Goal: Complete application form

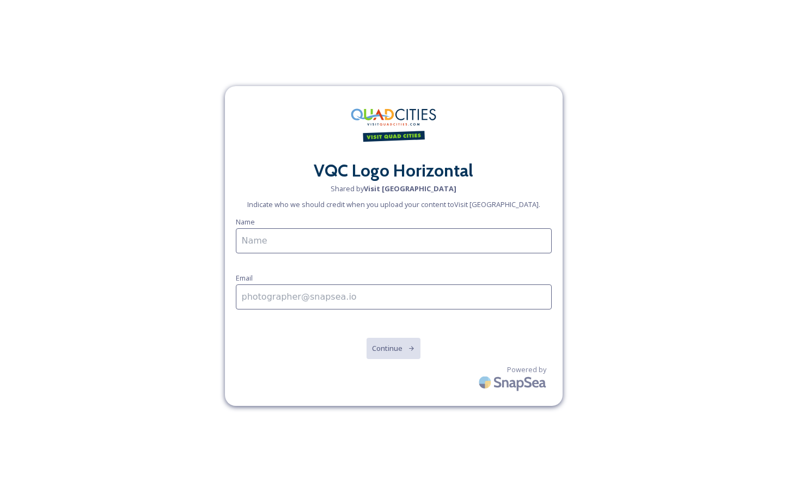
click at [294, 240] on input at bounding box center [394, 240] width 316 height 25
type input "[PERSON_NAME]"
click at [282, 300] on input at bounding box center [394, 296] width 316 height 25
type input "[PERSON_NAME][EMAIL_ADDRESS][DOMAIN_NAME]"
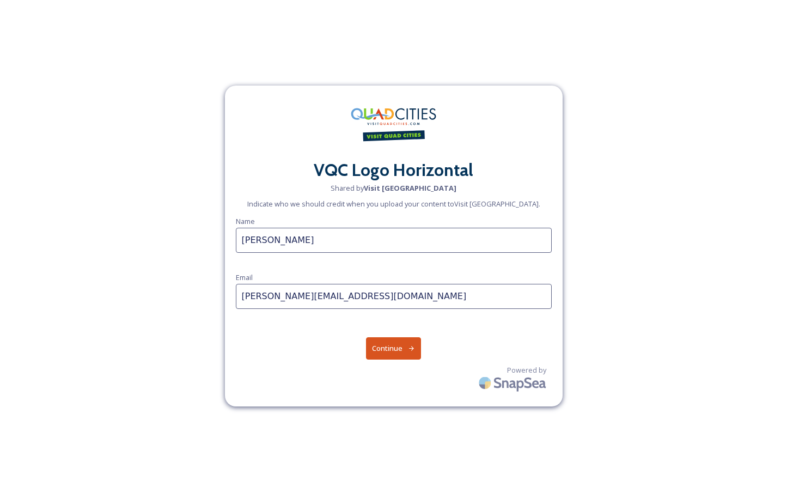
click at [394, 347] on button "Continue" at bounding box center [393, 348] width 55 height 22
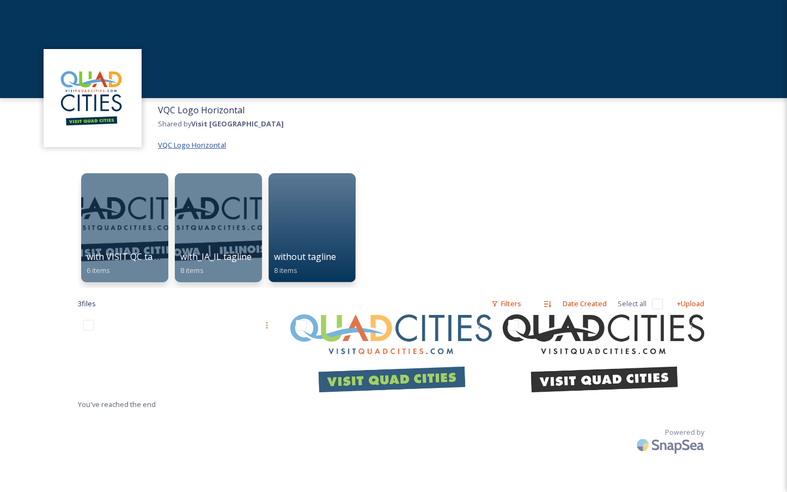
click at [184, 147] on span "VQC Logo Horizontal" at bounding box center [192, 145] width 68 height 10
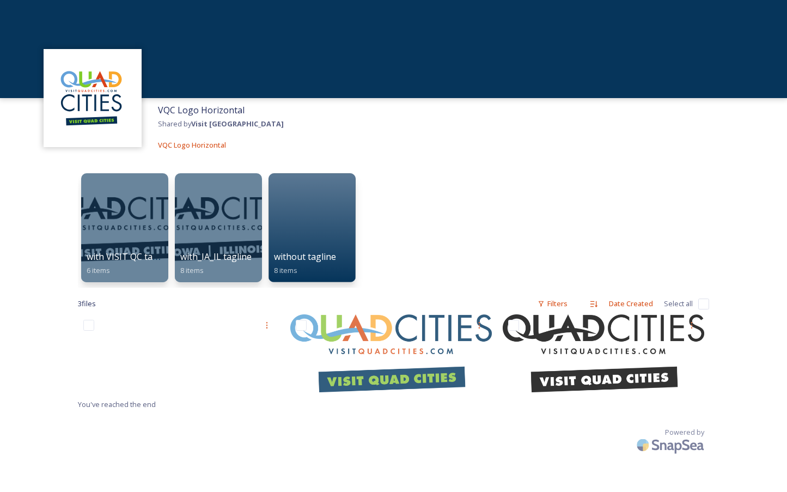
click at [704, 303] on input "checkbox" at bounding box center [703, 303] width 11 height 11
checkbox input "true"
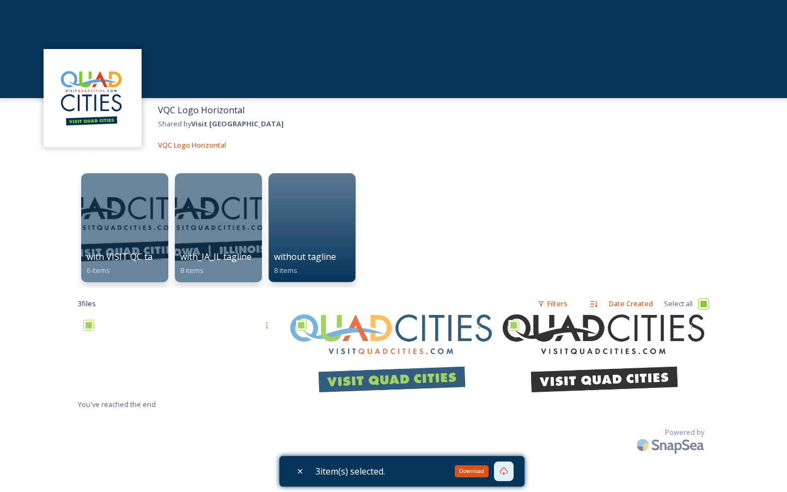
click at [506, 473] on icon at bounding box center [503, 471] width 9 height 9
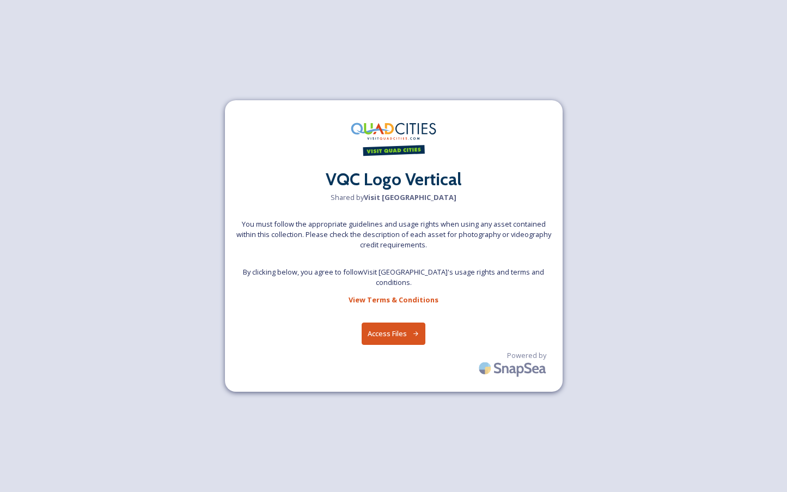
click at [389, 333] on button "Access Files" at bounding box center [394, 333] width 64 height 22
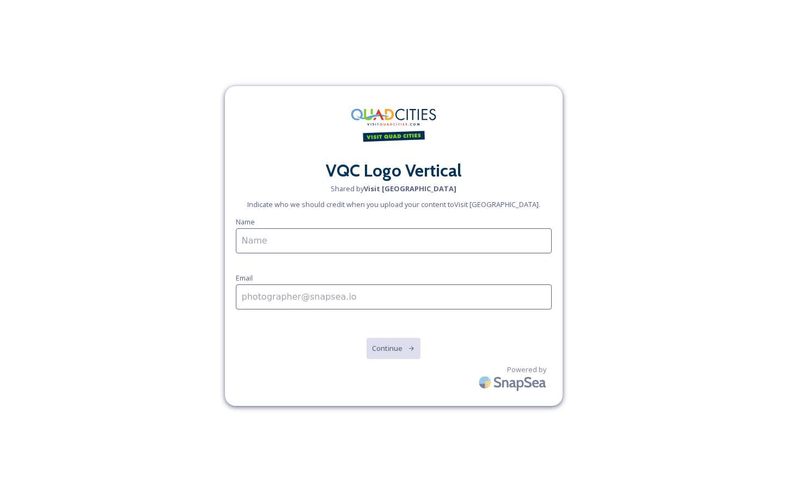
click at [292, 248] on input at bounding box center [394, 240] width 316 height 25
type input "[PERSON_NAME]"
click at [273, 297] on input at bounding box center [394, 296] width 316 height 25
type input "[PERSON_NAME][EMAIL_ADDRESS][DOMAIN_NAME]"
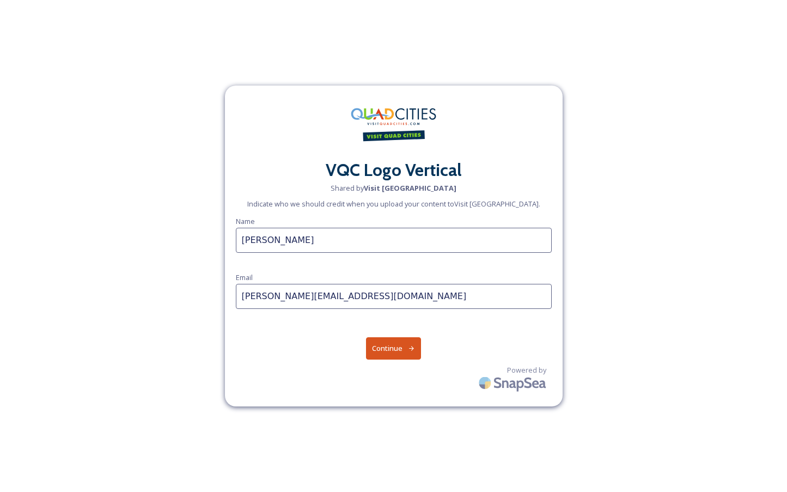
click at [392, 346] on button "Continue" at bounding box center [393, 348] width 55 height 22
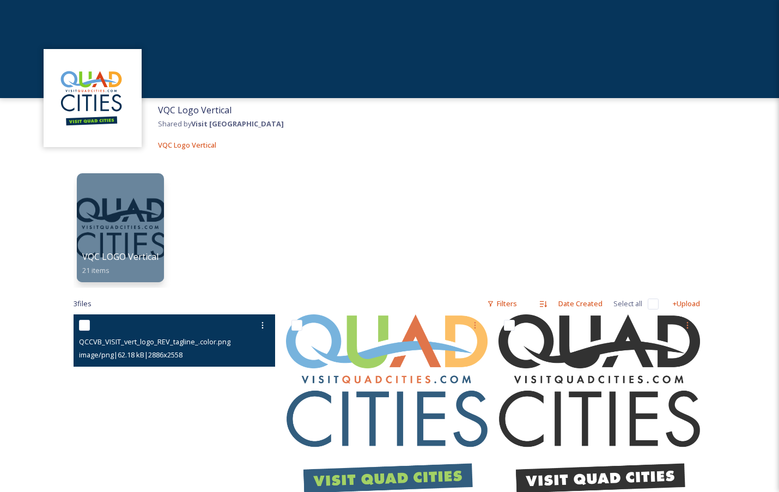
click at [86, 321] on input "checkbox" at bounding box center [84, 325] width 11 height 11
checkbox input "true"
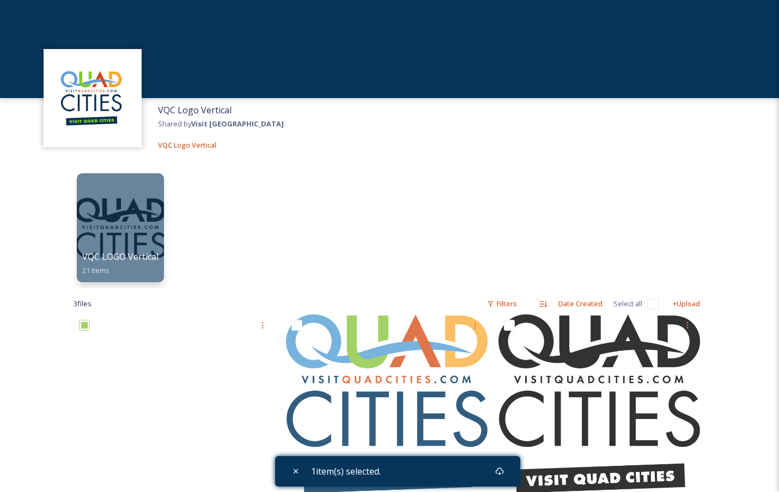
click at [652, 306] on input "checkbox" at bounding box center [653, 303] width 11 height 11
checkbox input "true"
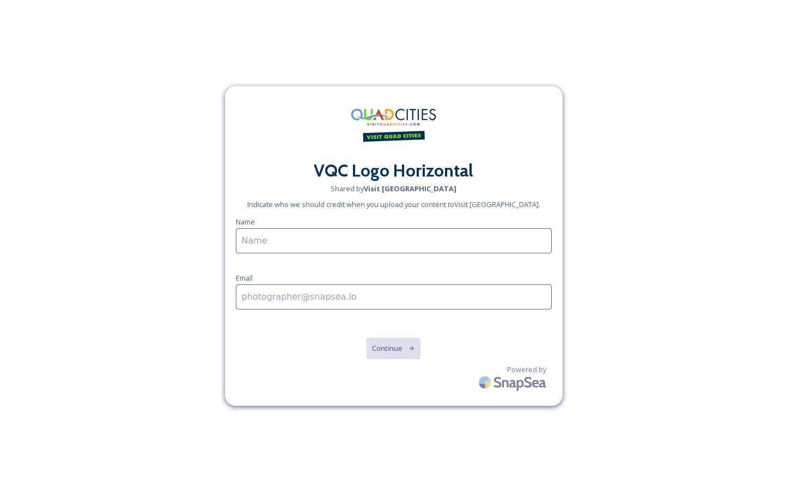
click at [300, 244] on input at bounding box center [394, 240] width 316 height 25
type input "[PERSON_NAME]"
click at [278, 294] on input at bounding box center [394, 296] width 316 height 25
type input "[PERSON_NAME][EMAIL_ADDRESS][DOMAIN_NAME]"
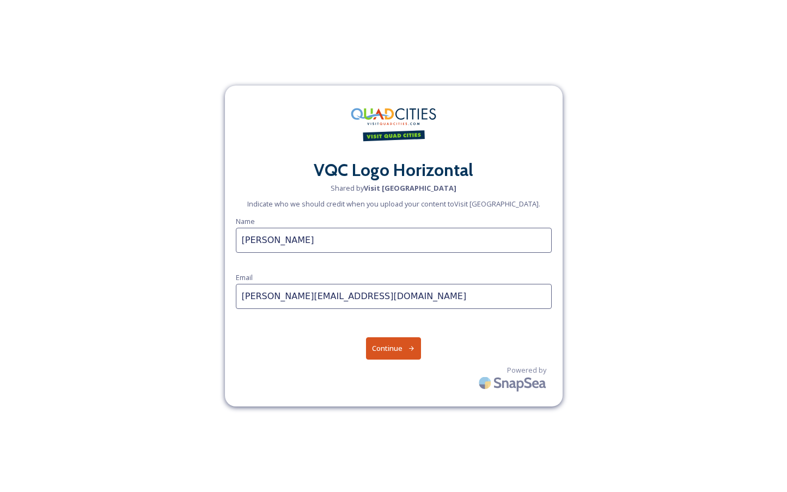
click at [398, 351] on button "Continue" at bounding box center [393, 348] width 55 height 22
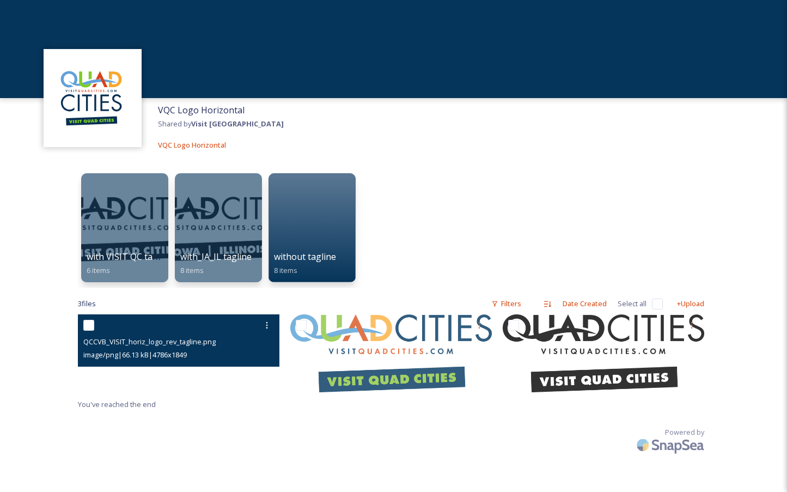
click at [89, 324] on input "checkbox" at bounding box center [88, 325] width 11 height 11
checkbox input "true"
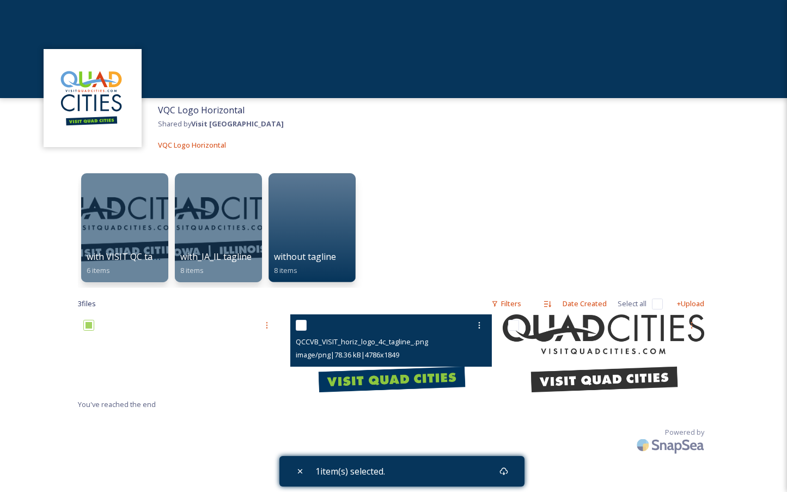
click at [302, 324] on input "checkbox" at bounding box center [301, 325] width 11 height 11
checkbox input "true"
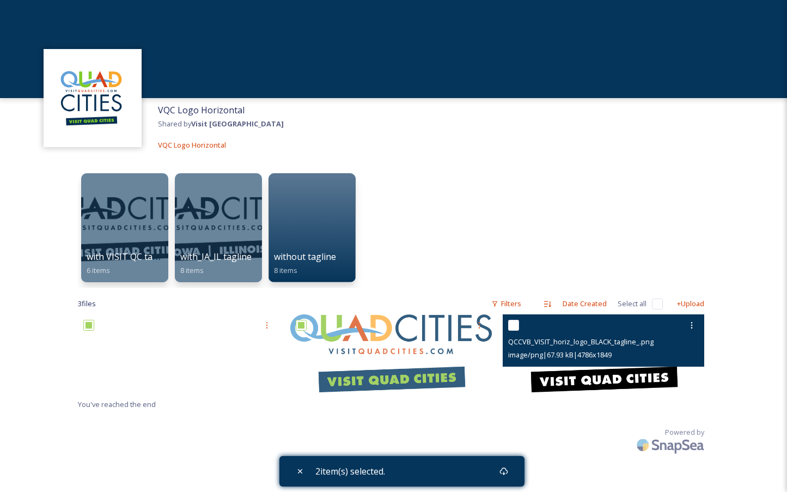
click at [513, 324] on input "checkbox" at bounding box center [513, 325] width 11 height 11
checkbox input "true"
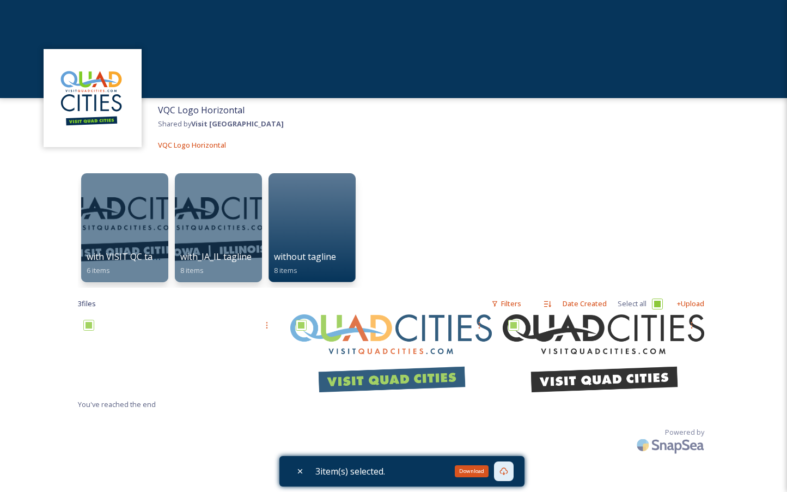
click at [505, 472] on icon at bounding box center [503, 471] width 9 height 9
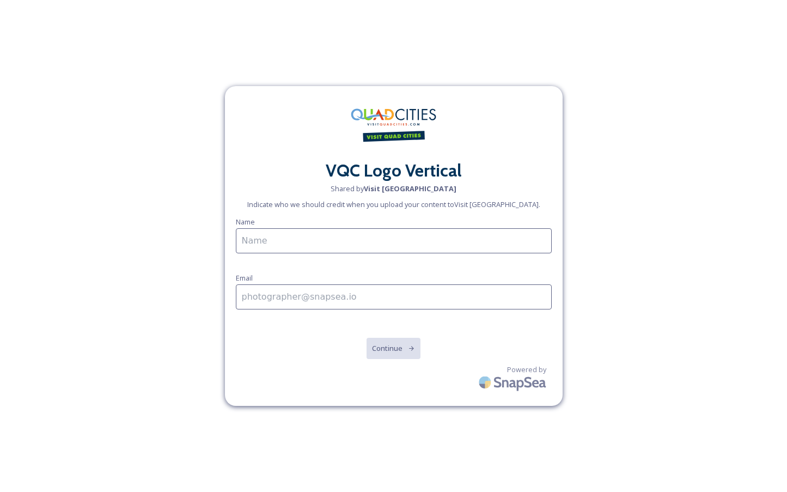
click at [303, 241] on input at bounding box center [394, 240] width 316 height 25
type input "[PERSON_NAME]"
click at [305, 294] on input at bounding box center [394, 296] width 316 height 25
type input "[PERSON_NAME][EMAIL_ADDRESS][DOMAIN_NAME]"
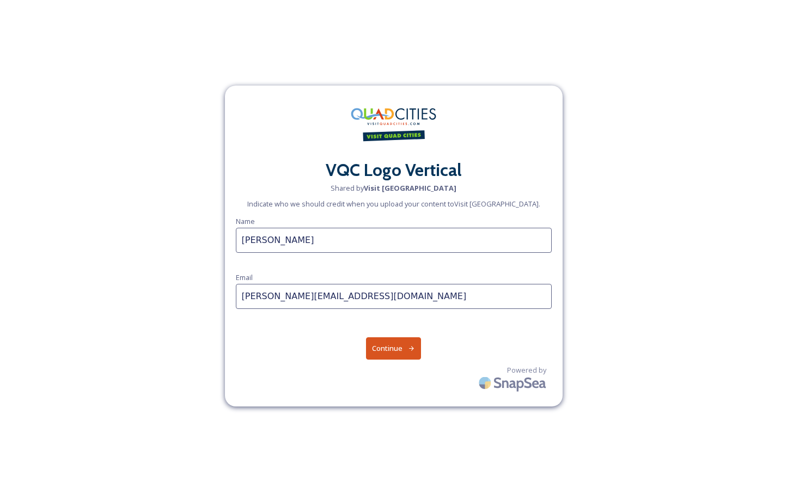
click at [382, 347] on button "Continue" at bounding box center [393, 348] width 55 height 22
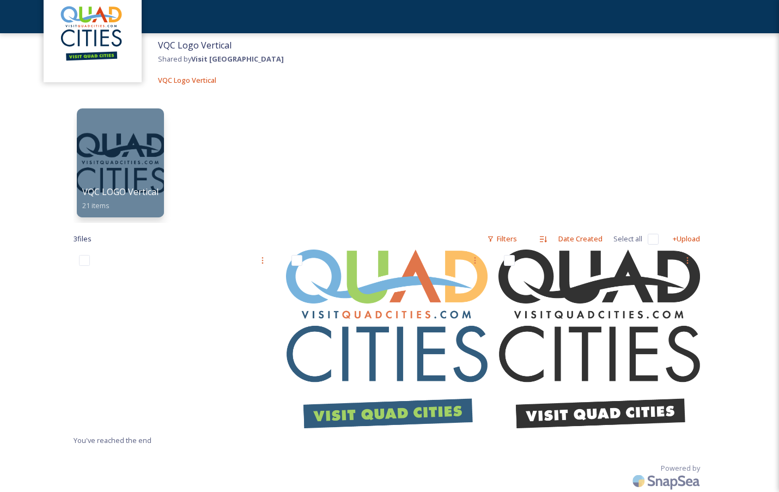
scroll to position [77, 0]
